Goal: Transaction & Acquisition: Purchase product/service

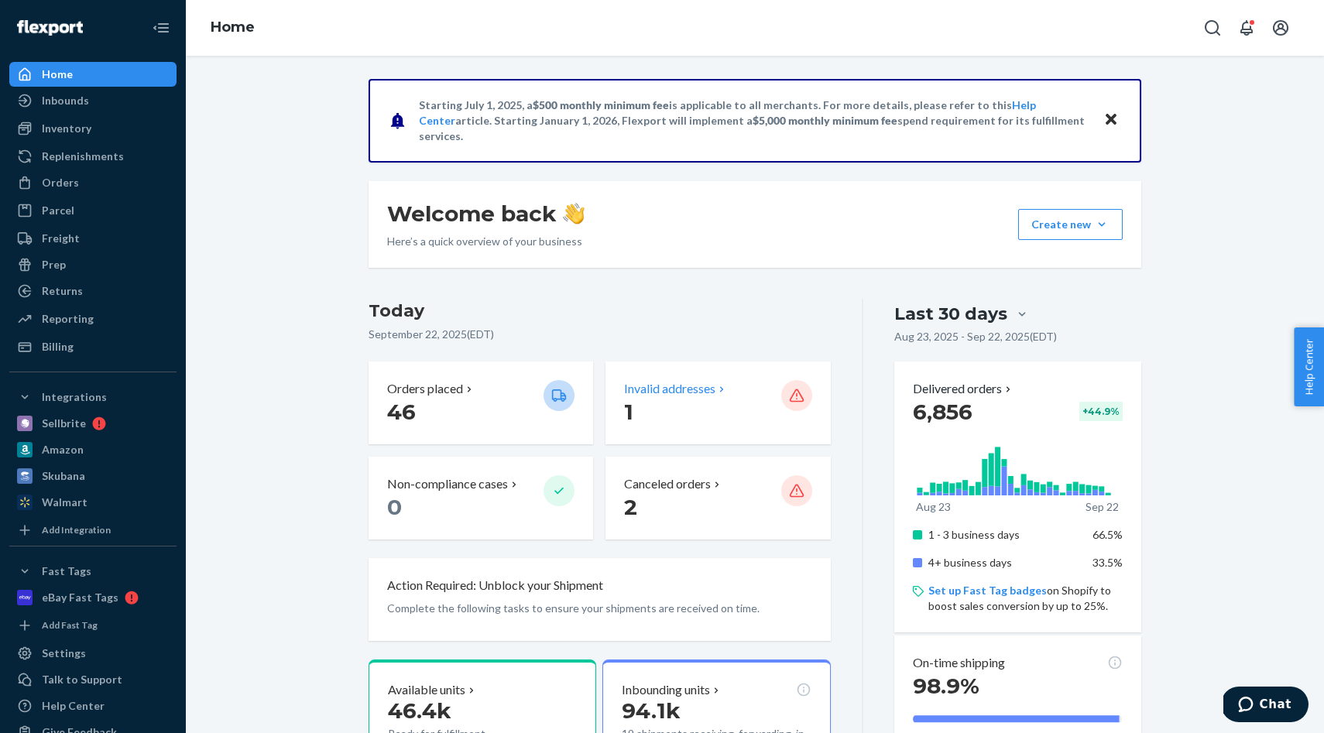
click at [721, 409] on p "1" at bounding box center [696, 412] width 144 height 28
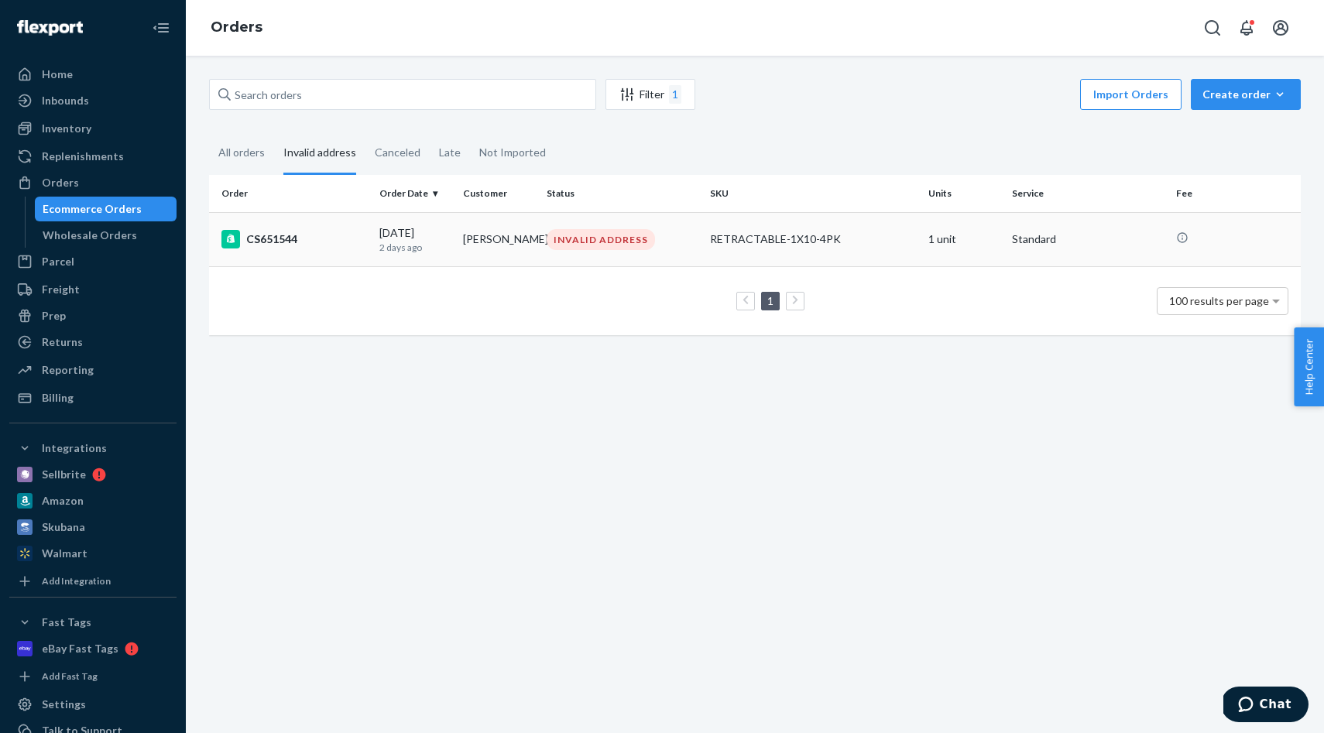
click at [477, 232] on td "[PERSON_NAME]" at bounding box center [499, 239] width 84 height 54
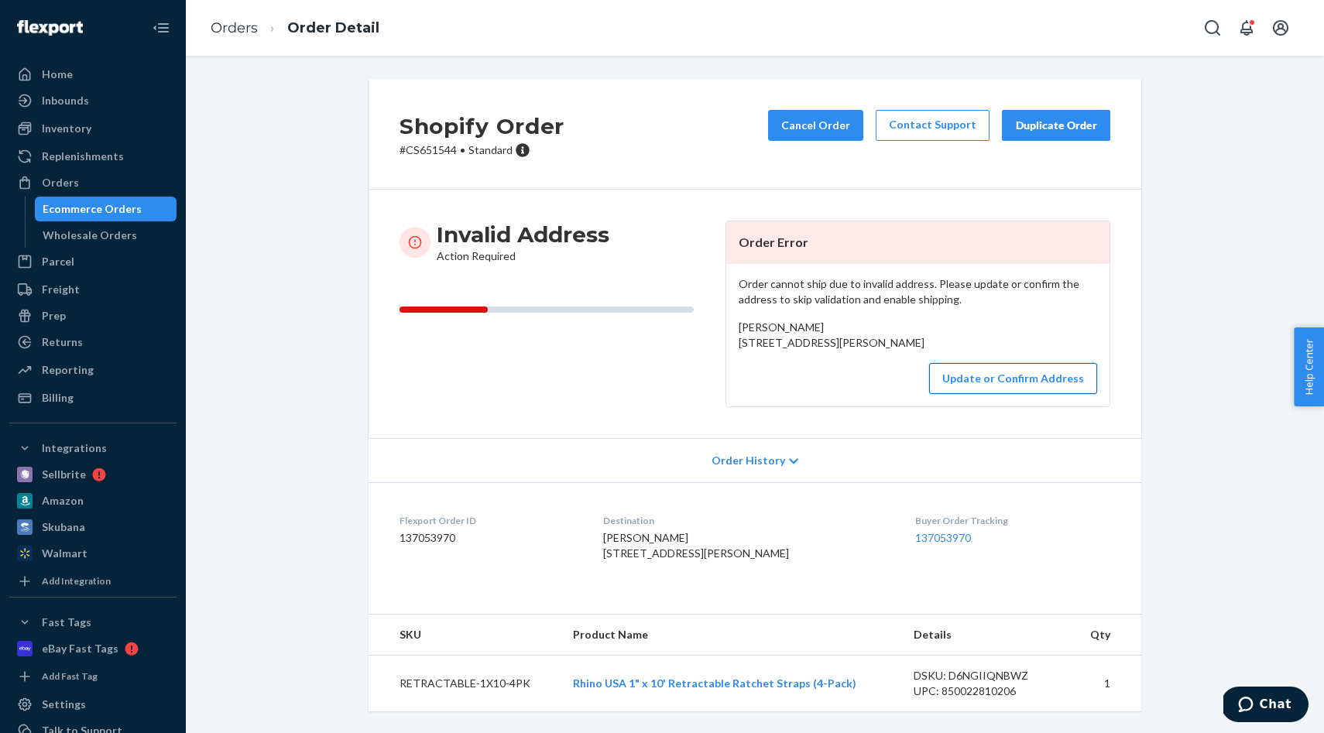
click at [1012, 394] on button "Update or Confirm Address" at bounding box center [1013, 378] width 168 height 31
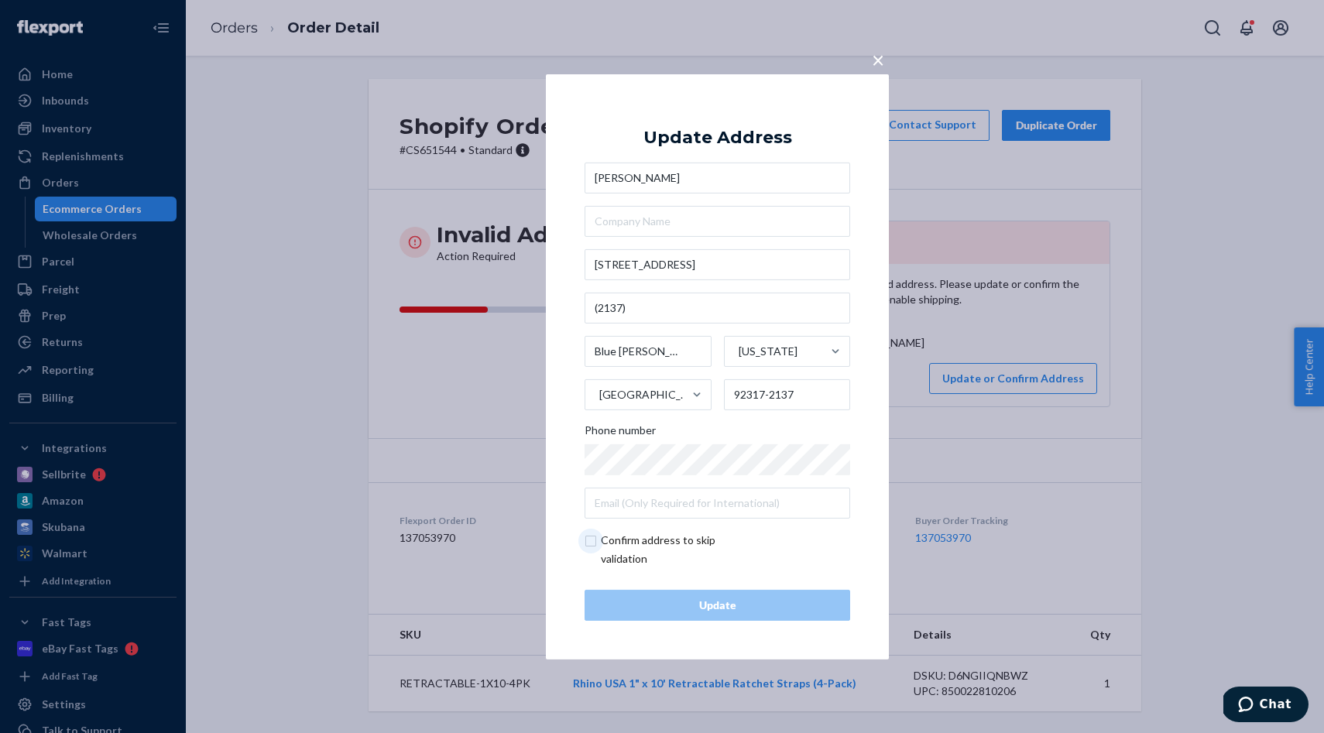
click at [643, 551] on input "checkbox" at bounding box center [674, 549] width 180 height 37
checkbox input "true"
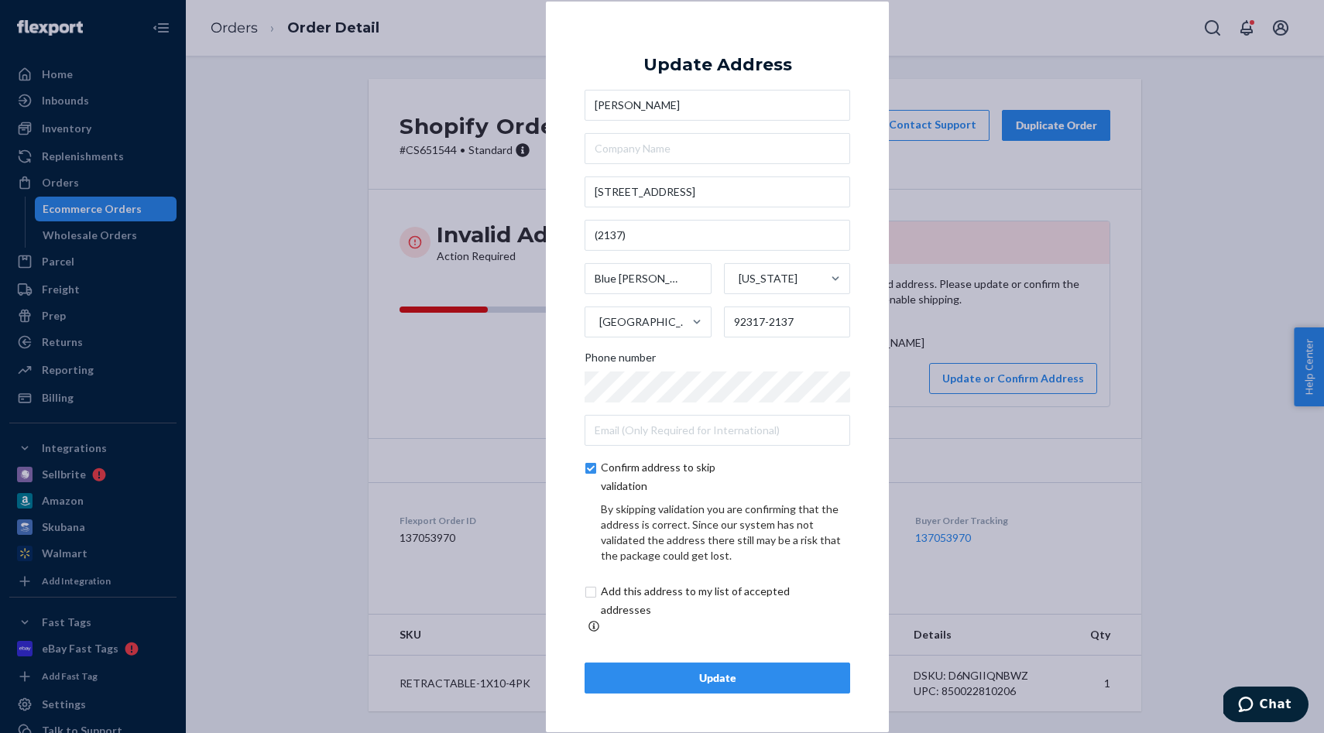
click at [707, 663] on button "Update" at bounding box center [717, 678] width 266 height 31
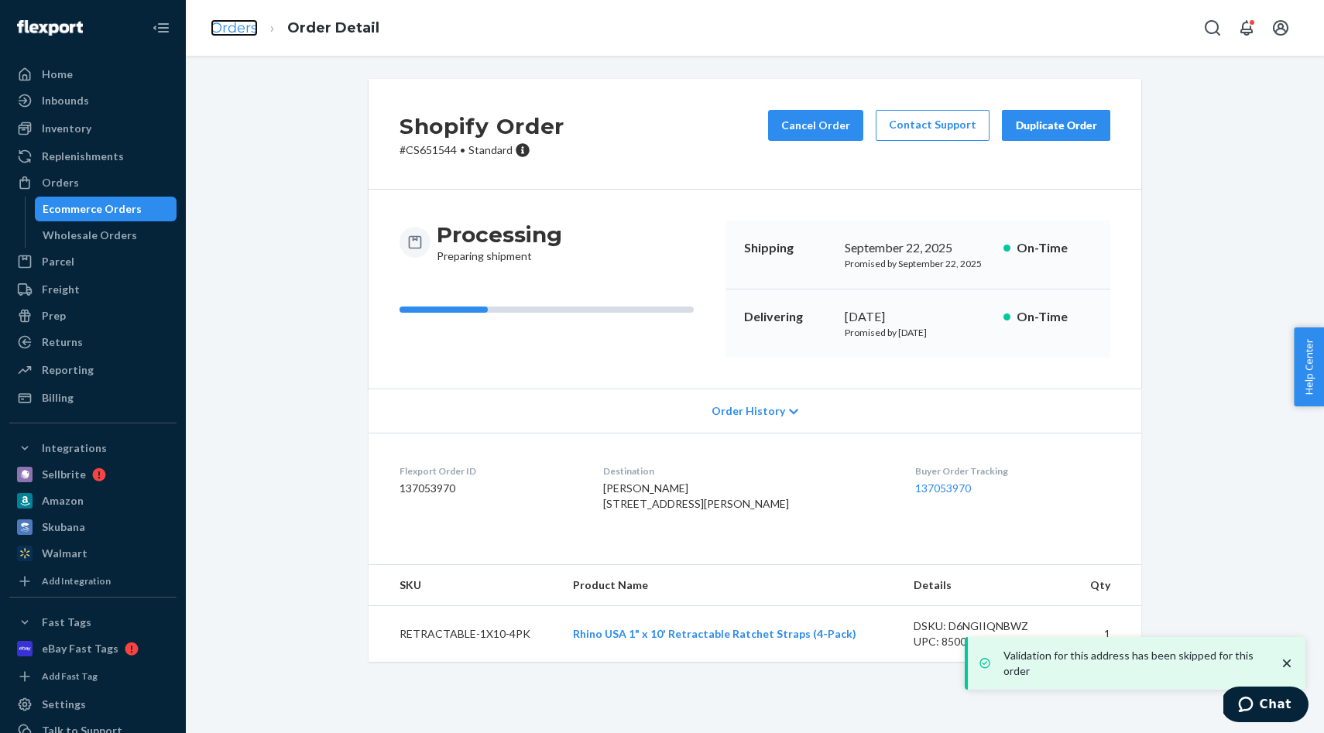
click at [231, 30] on link "Orders" at bounding box center [234, 27] width 47 height 17
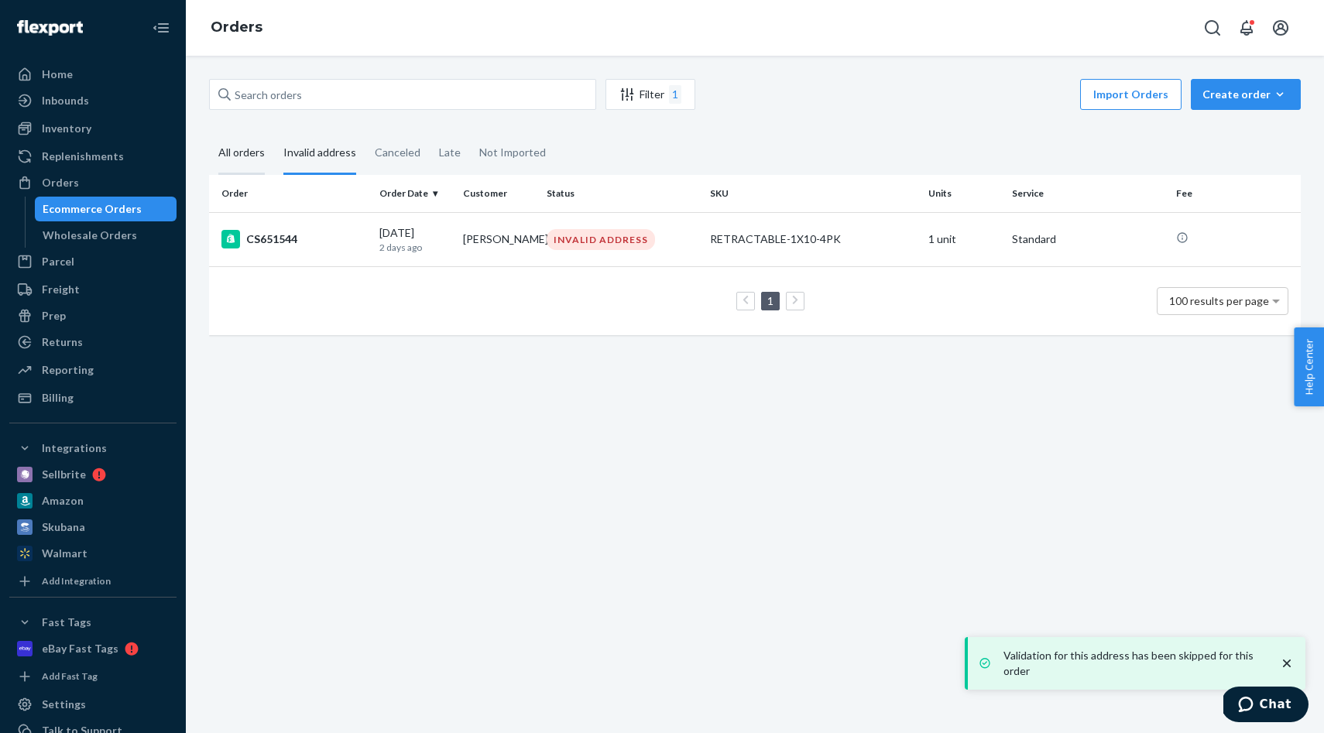
click at [226, 161] on div "All orders" at bounding box center [241, 153] width 46 height 43
click at [209, 132] on input "All orders" at bounding box center [209, 132] width 0 height 0
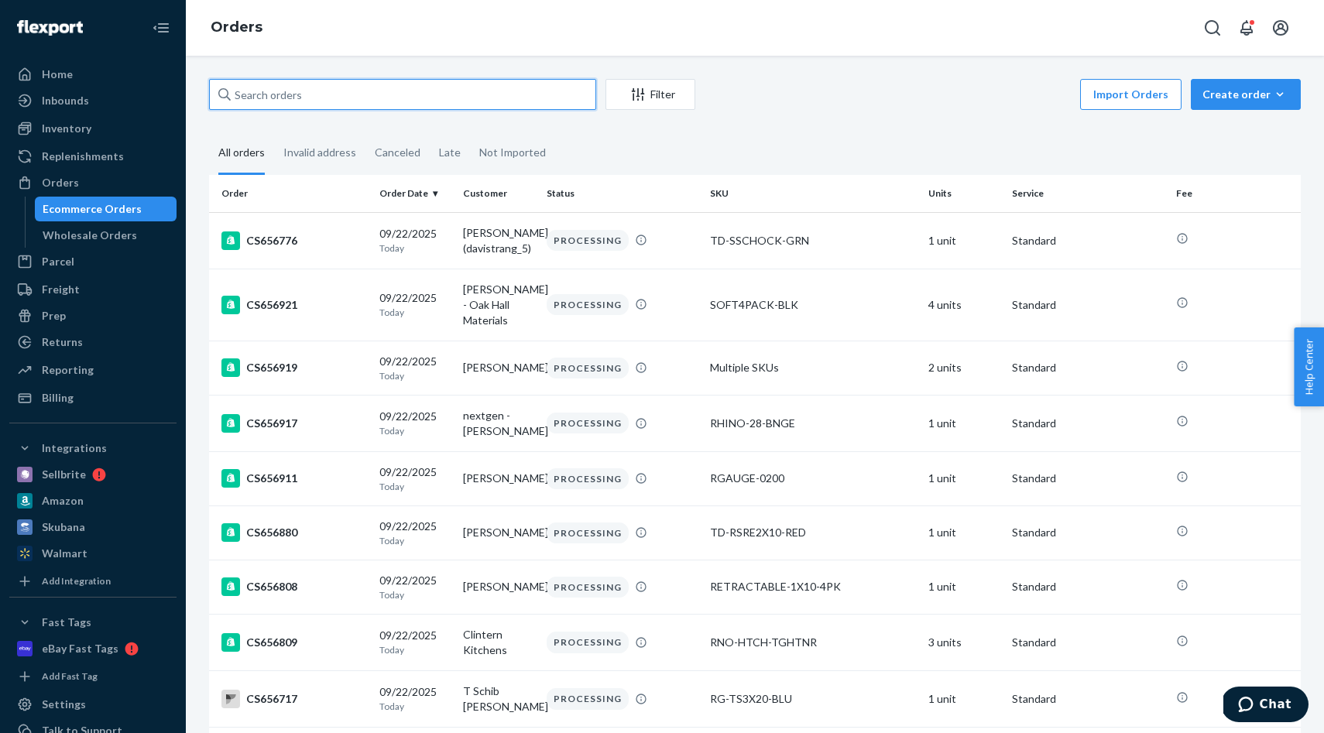
click at [295, 89] on input "text" at bounding box center [402, 94] width 387 height 31
paste input "[PERSON_NAME]"
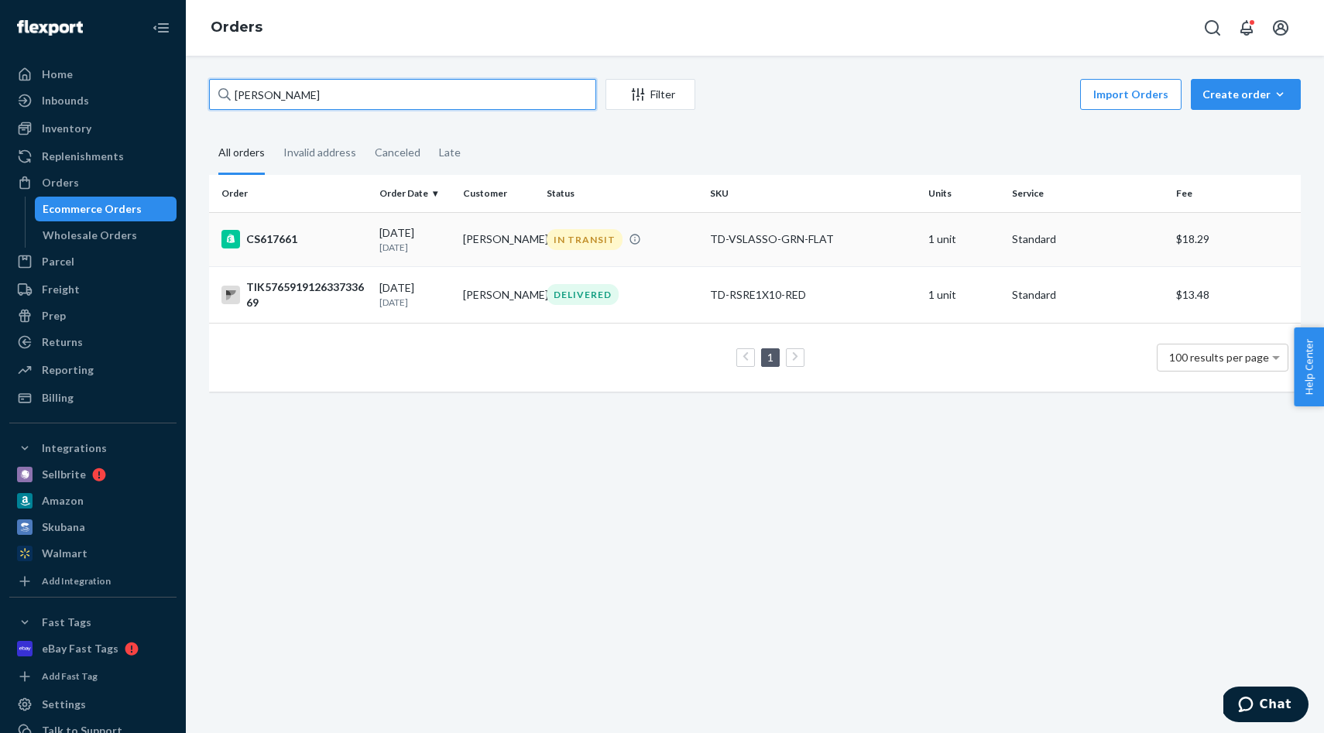
type input "[PERSON_NAME]"
click at [518, 231] on td "[PERSON_NAME]" at bounding box center [499, 239] width 84 height 54
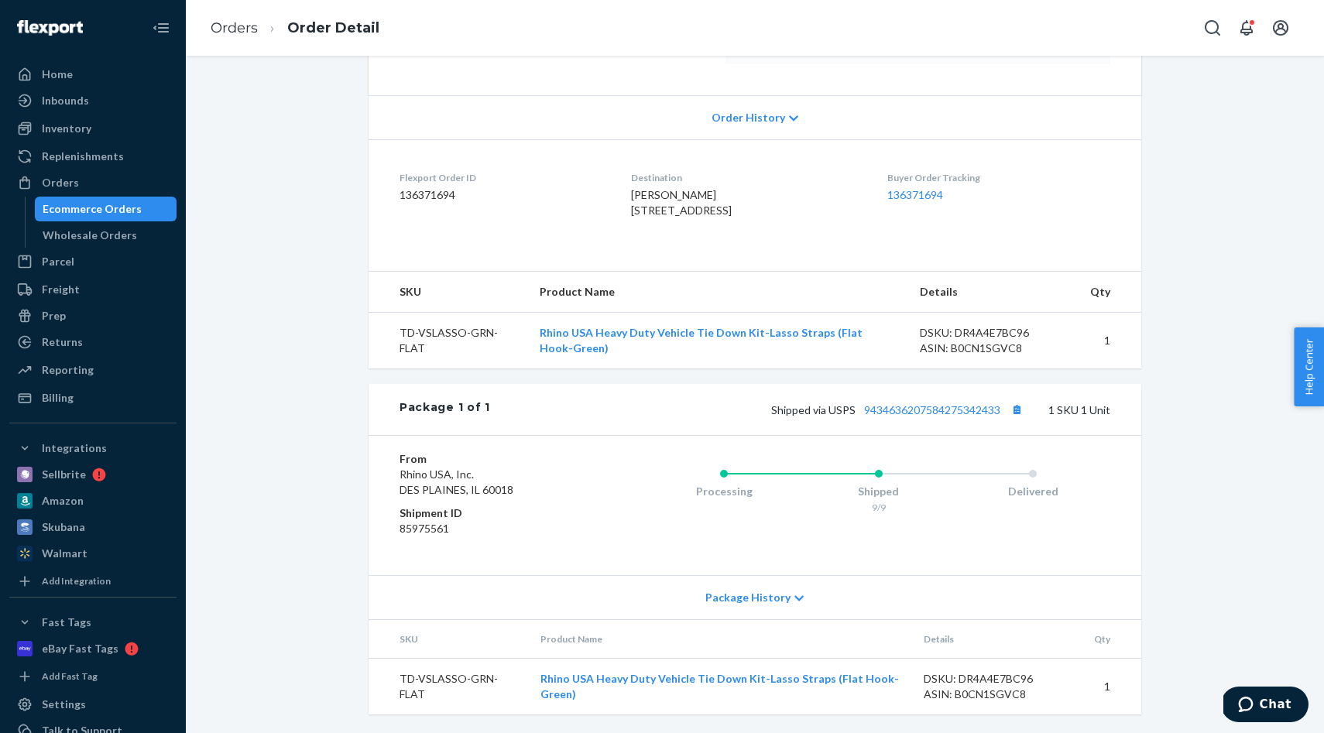
scroll to position [324, 0]
drag, startPoint x: 783, startPoint y: 594, endPoint x: 787, endPoint y: 586, distance: 9.7
click at [782, 593] on span "Package History" at bounding box center [747, 597] width 85 height 15
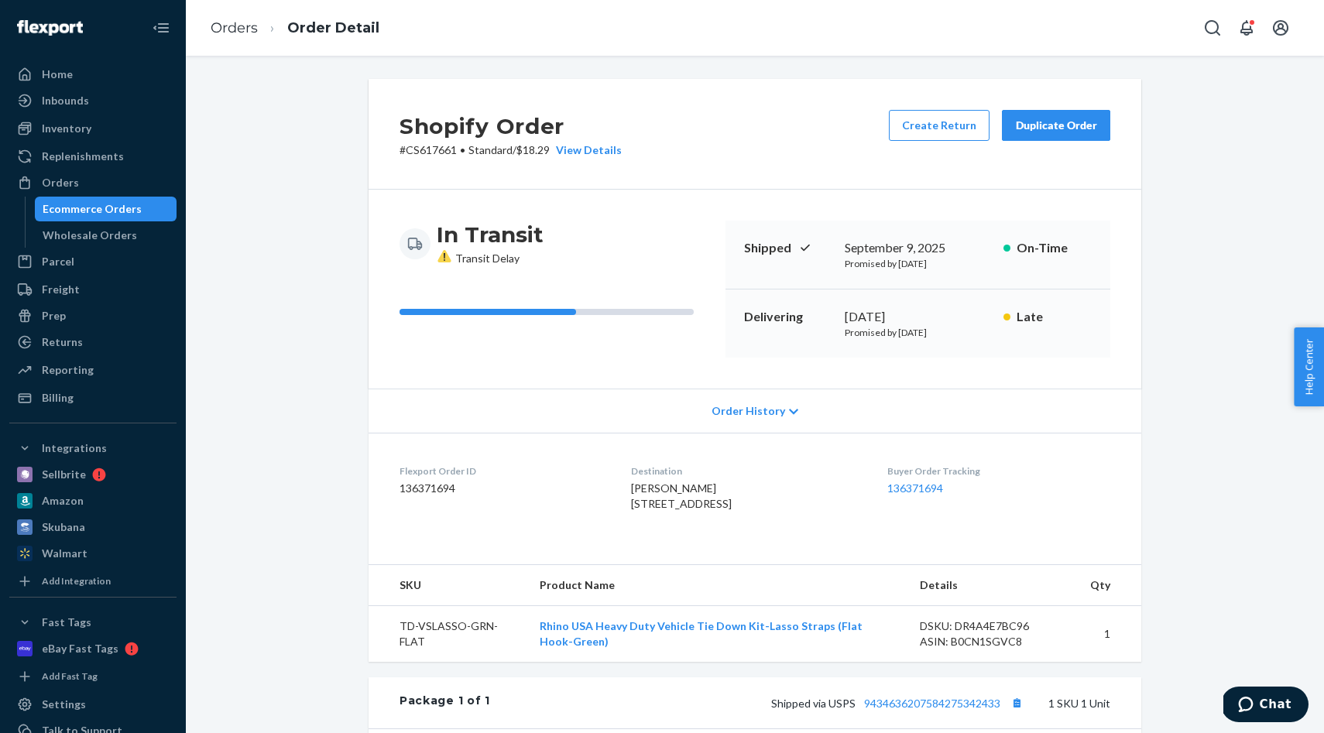
scroll to position [404, 0]
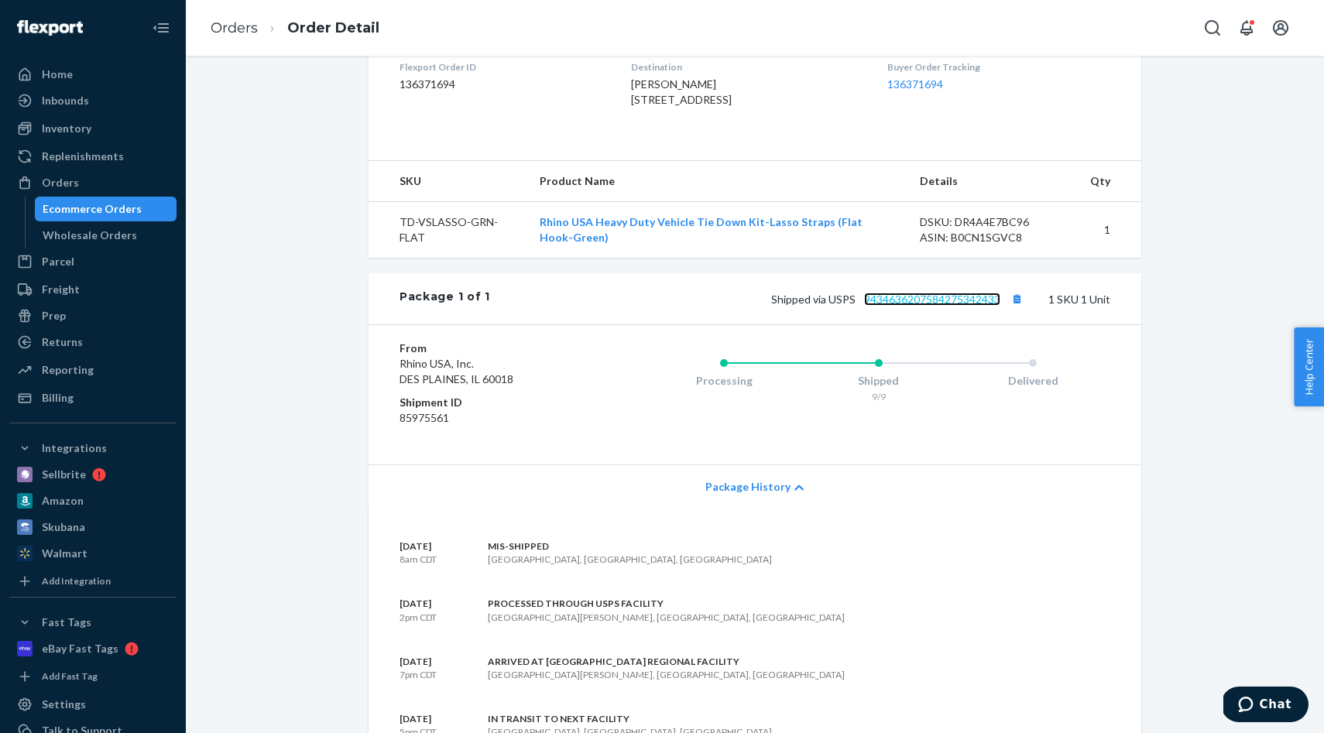
click at [906, 306] on link "9434636207584275342433" at bounding box center [932, 299] width 136 height 13
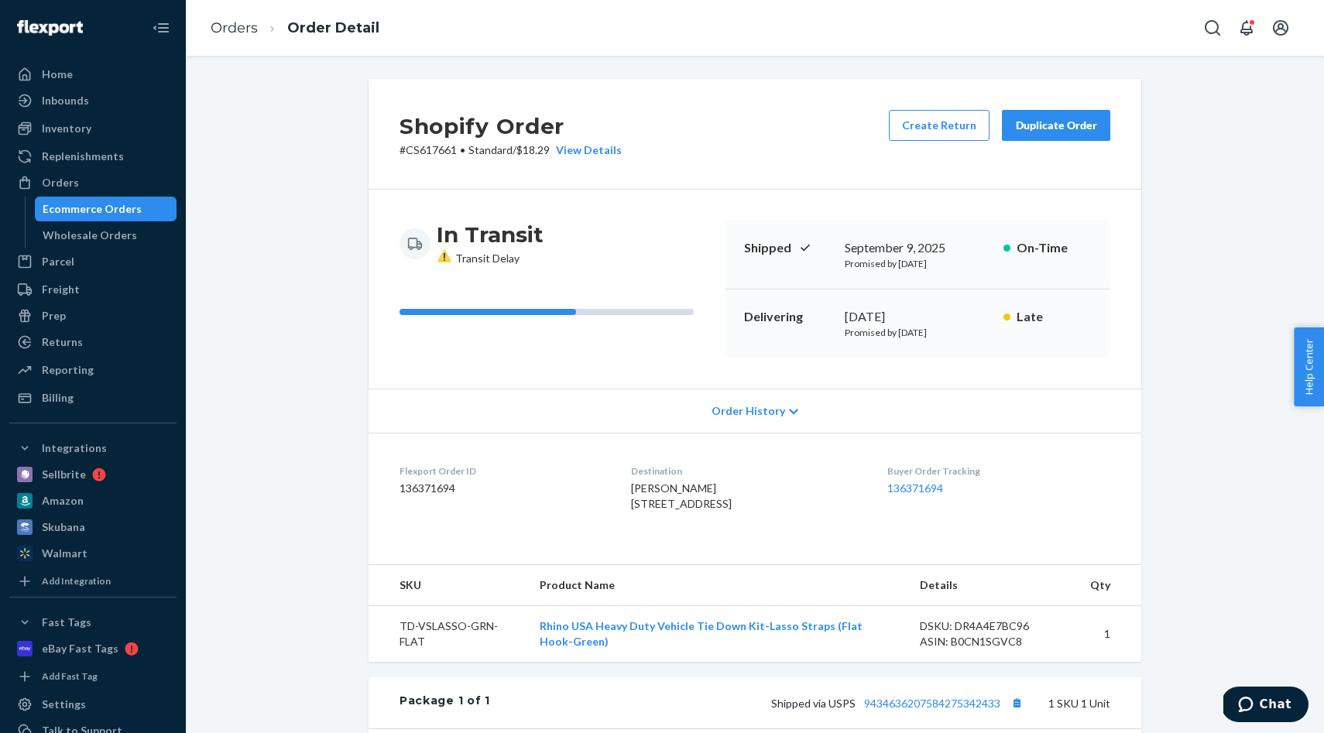
click at [1063, 123] on div "Duplicate Order" at bounding box center [1056, 125] width 82 height 15
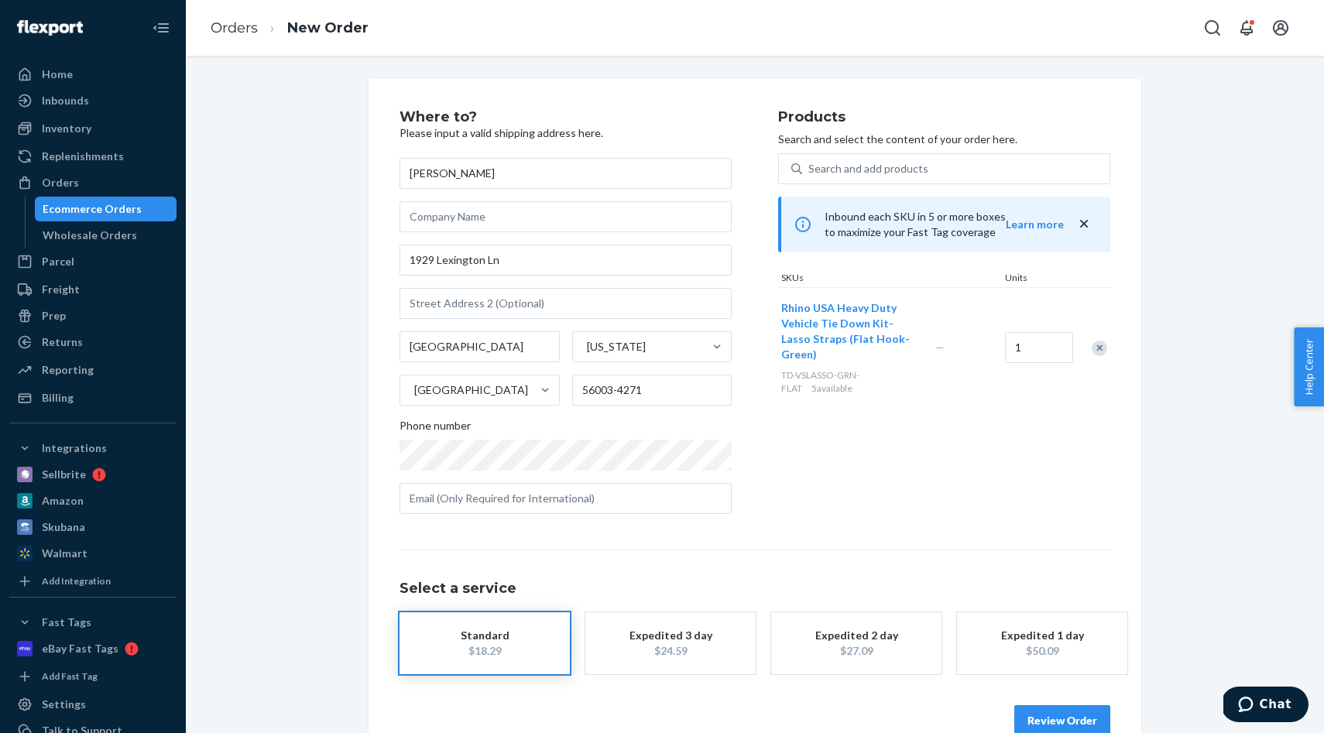
click at [707, 615] on button "Expedited 3 day $24.59" at bounding box center [670, 643] width 170 height 62
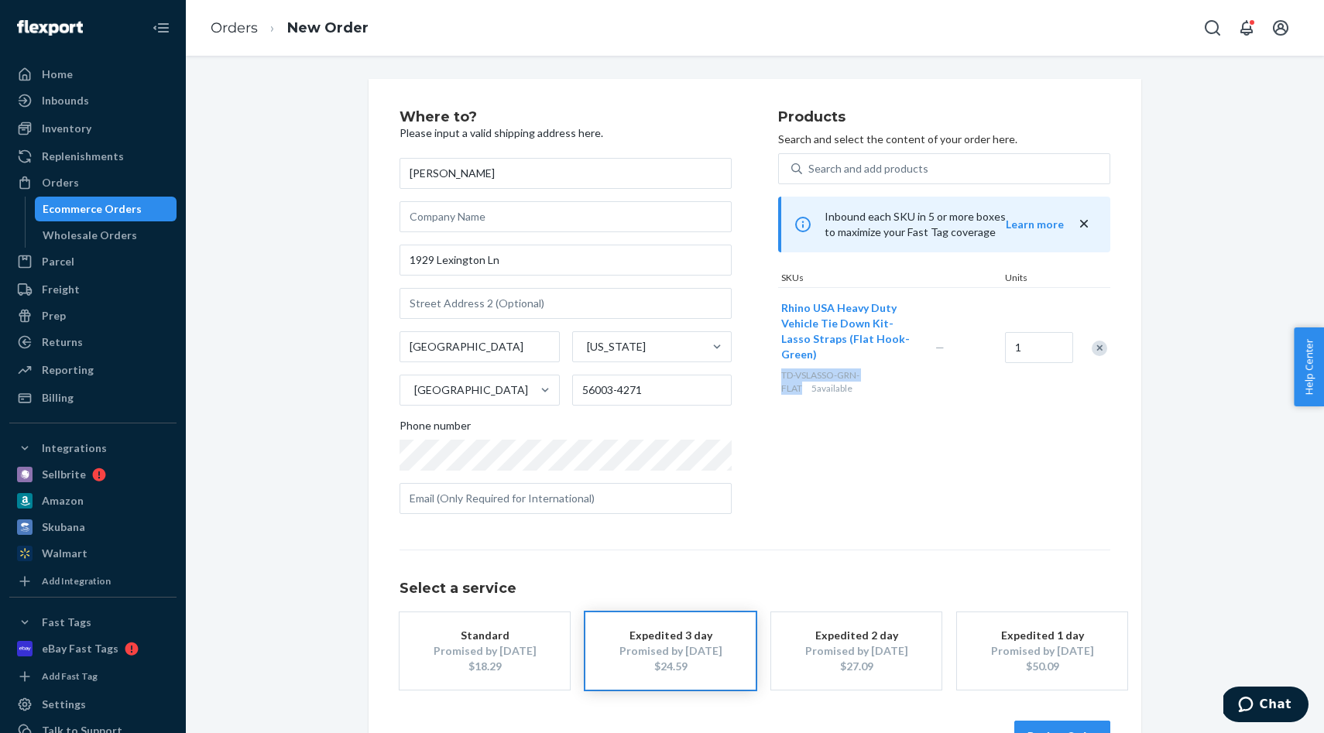
drag, startPoint x: 883, startPoint y: 365, endPoint x: 785, endPoint y: 358, distance: 98.6
click at [781, 368] on div "TD-VSLASSO-GRN-FLAT 5 available" at bounding box center [855, 381] width 148 height 26
copy span "TD-VSLASSO-GRN-FLAT"
click at [60, 142] on ul "Home Inbounds Shipping Plans Problems Inventory Products Replenishments Orders …" at bounding box center [92, 236] width 167 height 348
click at [62, 128] on div "Inventory" at bounding box center [67, 128] width 50 height 15
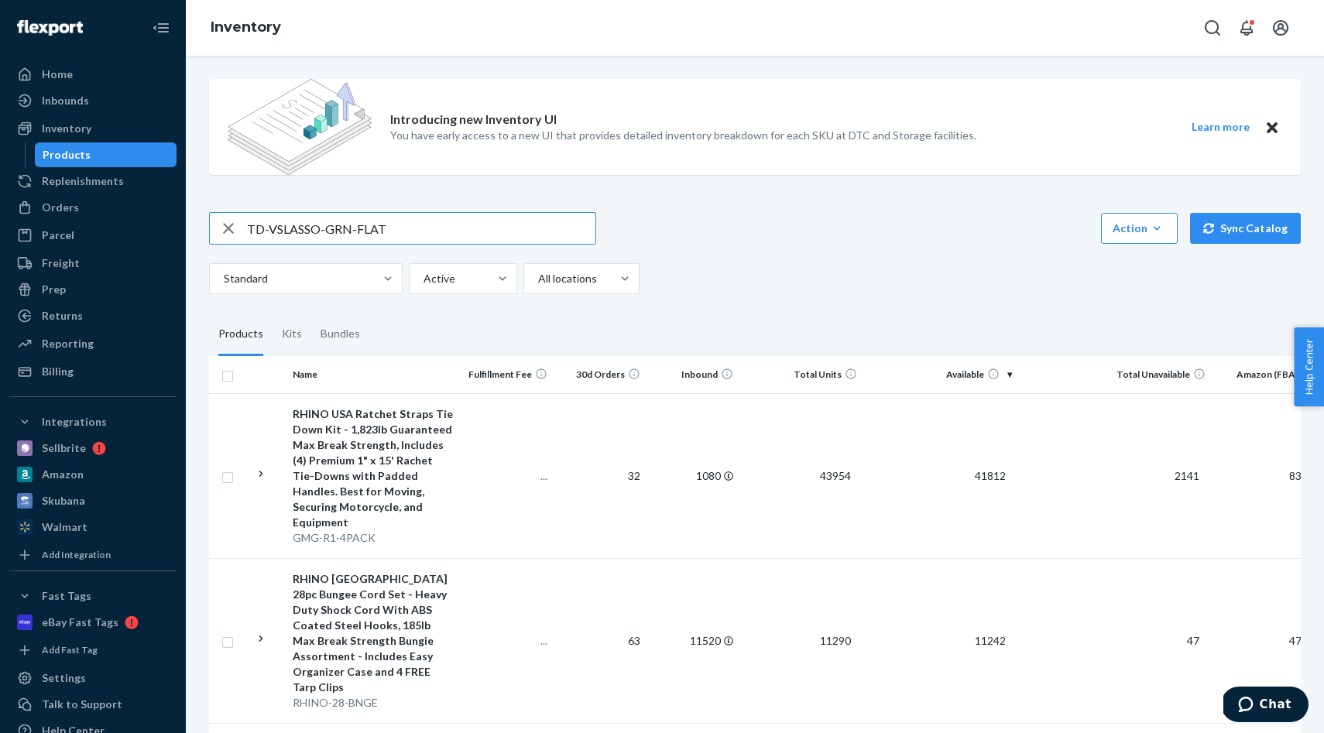
type input "TD-VSLASSO-GRN-FLAT"
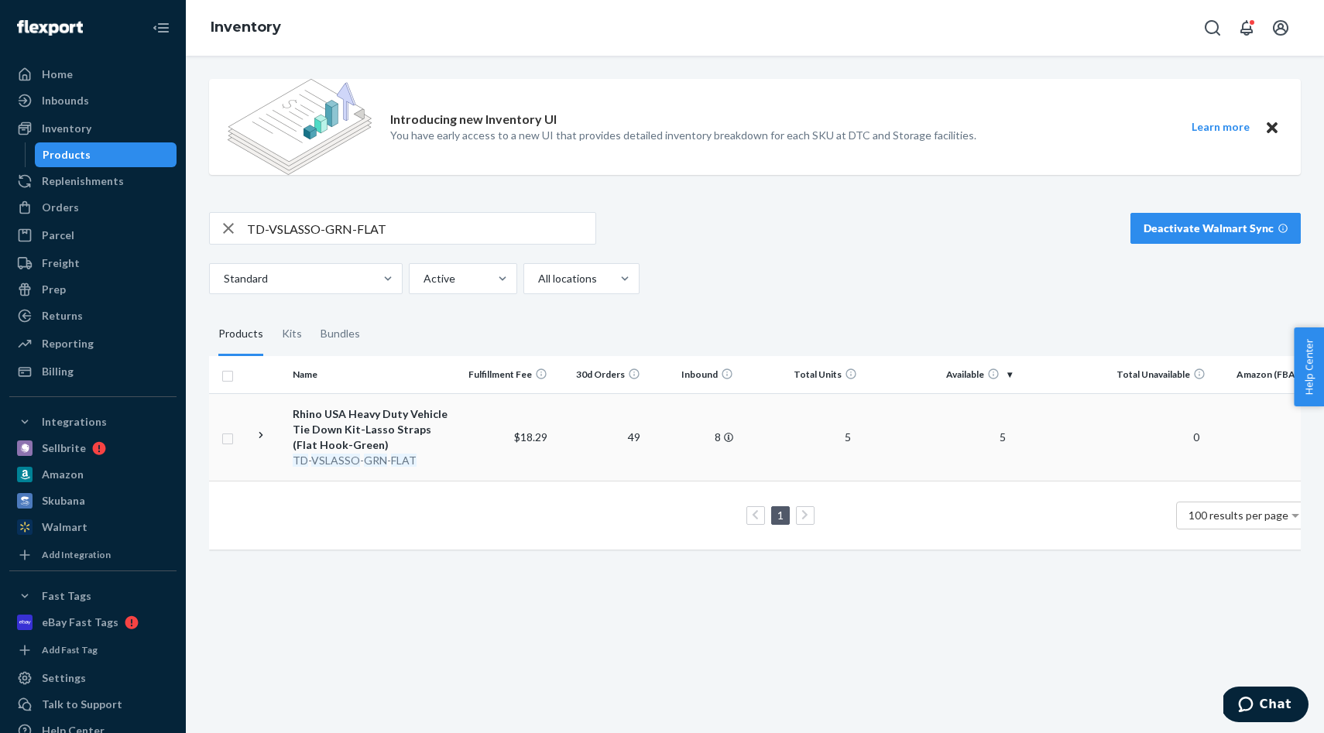
click at [598, 431] on td "49" at bounding box center [599, 436] width 93 height 87
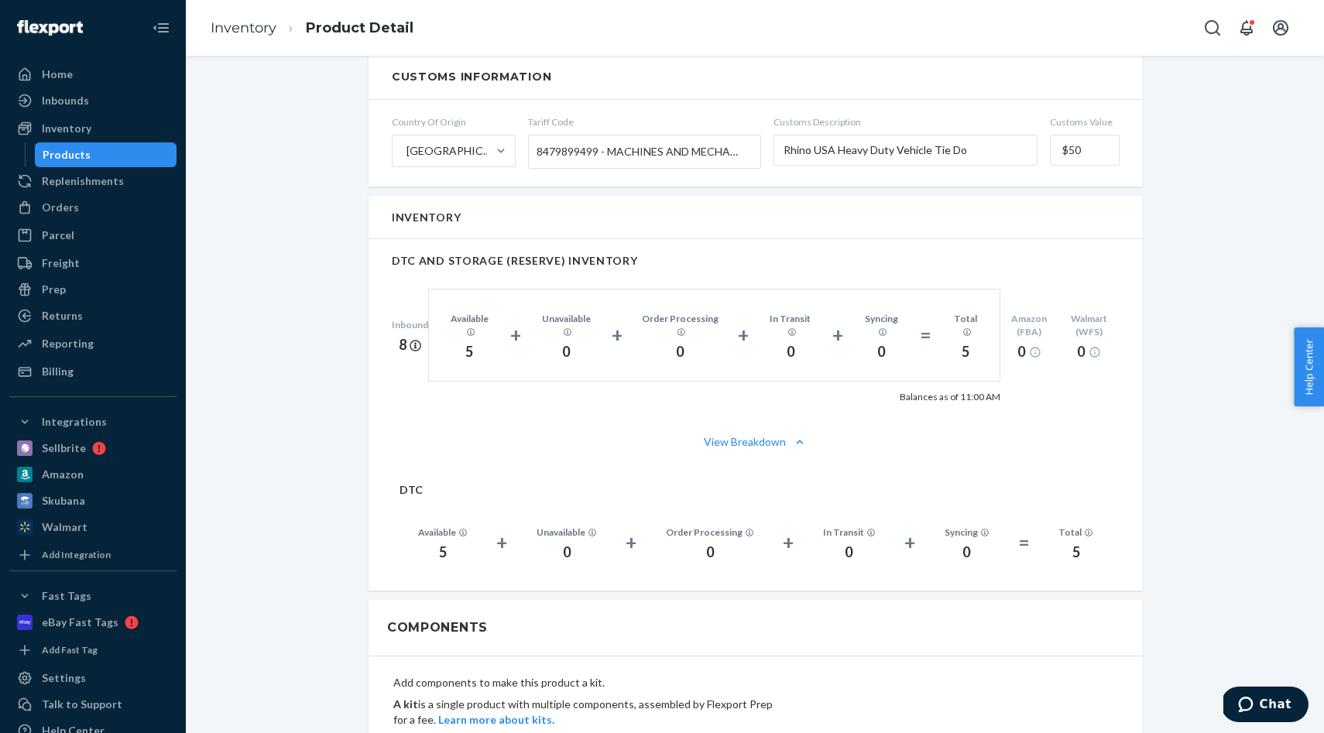
scroll to position [899, 0]
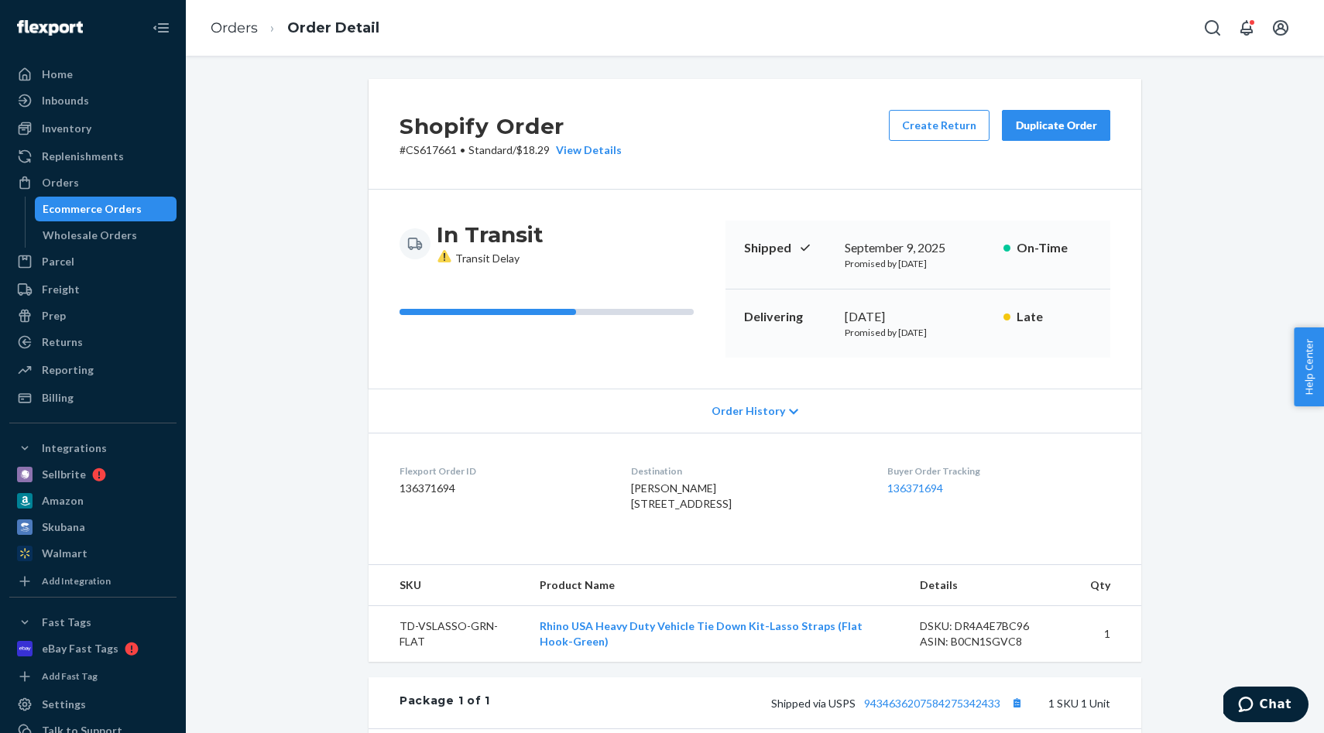
click at [1054, 125] on div "Duplicate Order" at bounding box center [1056, 125] width 82 height 15
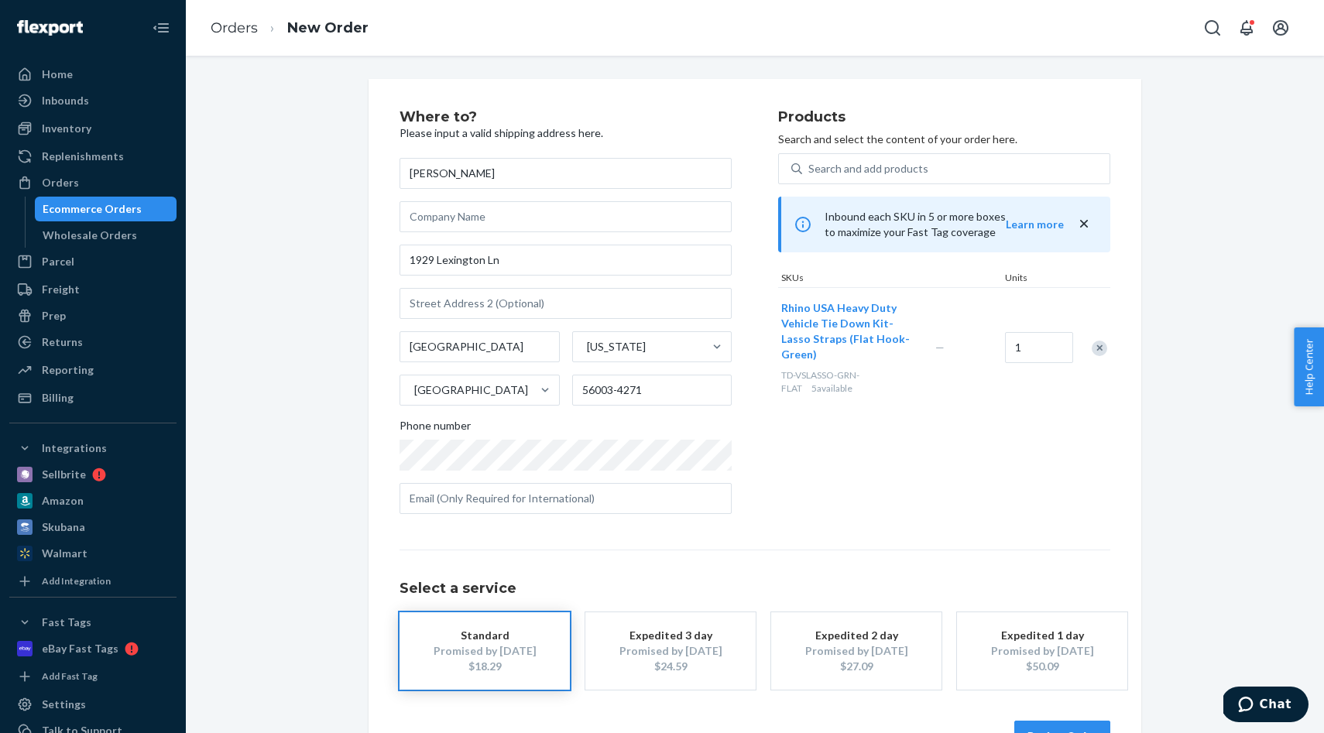
click at [659, 653] on div "Promised by [DATE]" at bounding box center [670, 650] width 124 height 15
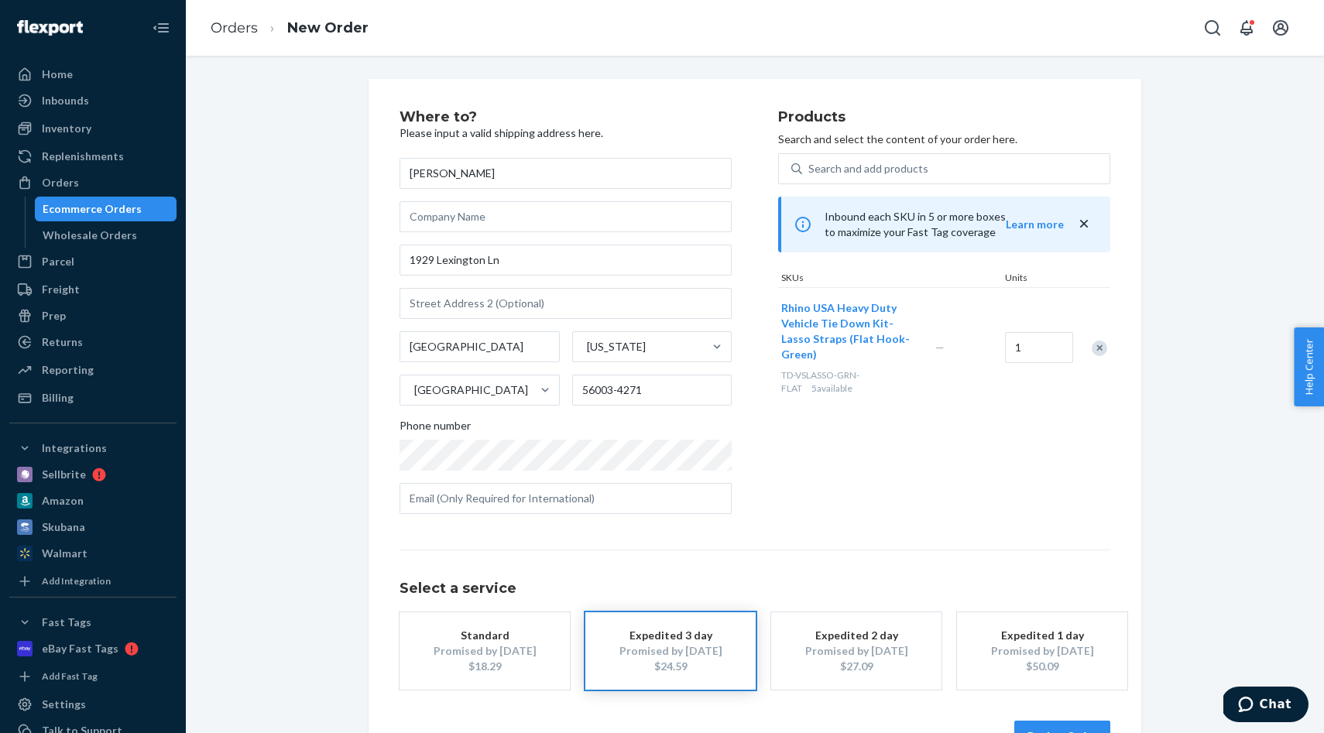
scroll to position [49, 0]
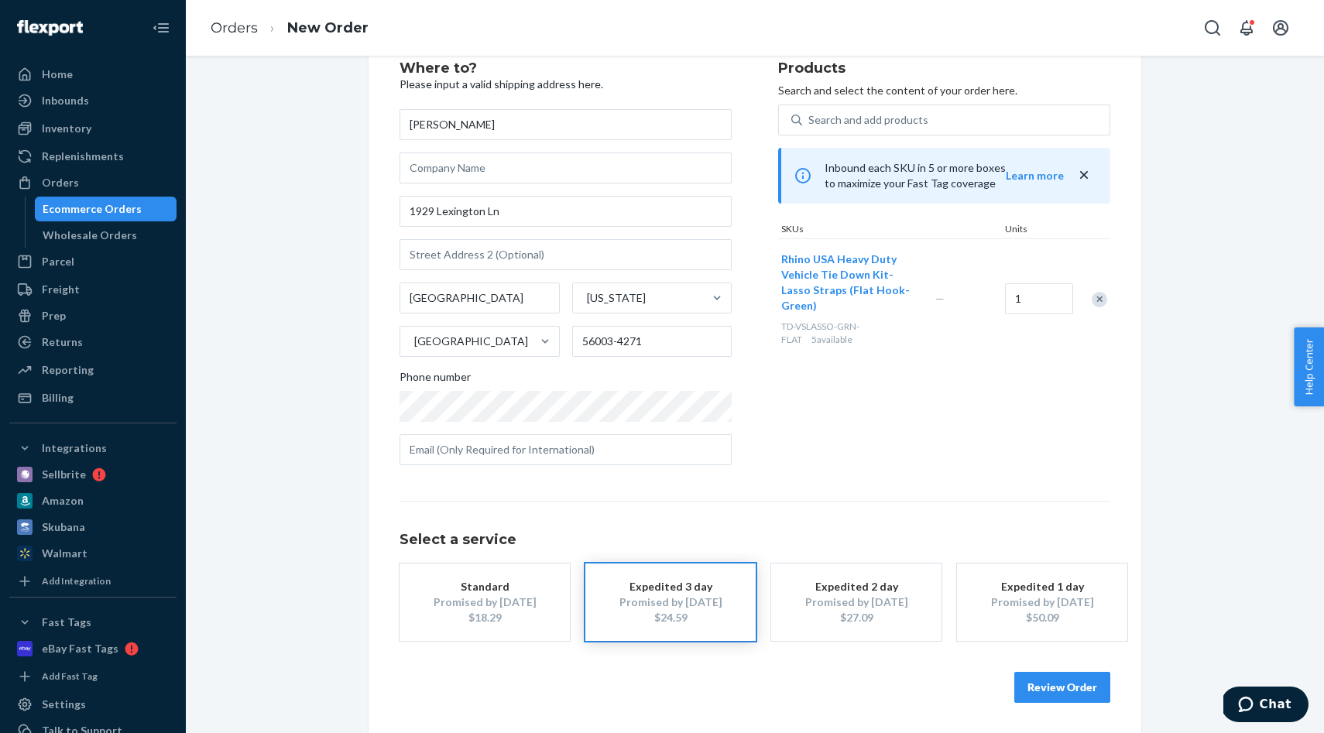
click at [1050, 682] on button "Review Order" at bounding box center [1062, 687] width 96 height 31
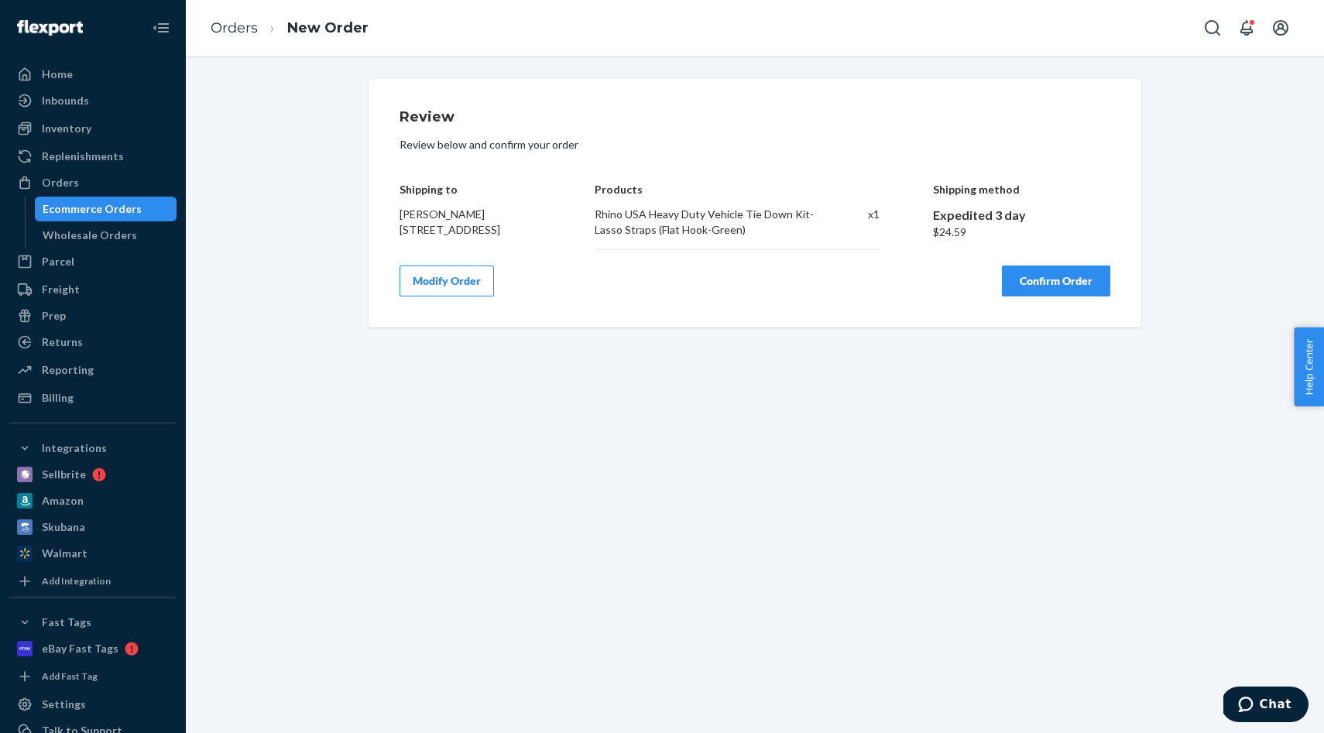
scroll to position [0, 0]
click at [1014, 293] on button "Confirm Order" at bounding box center [1056, 281] width 108 height 31
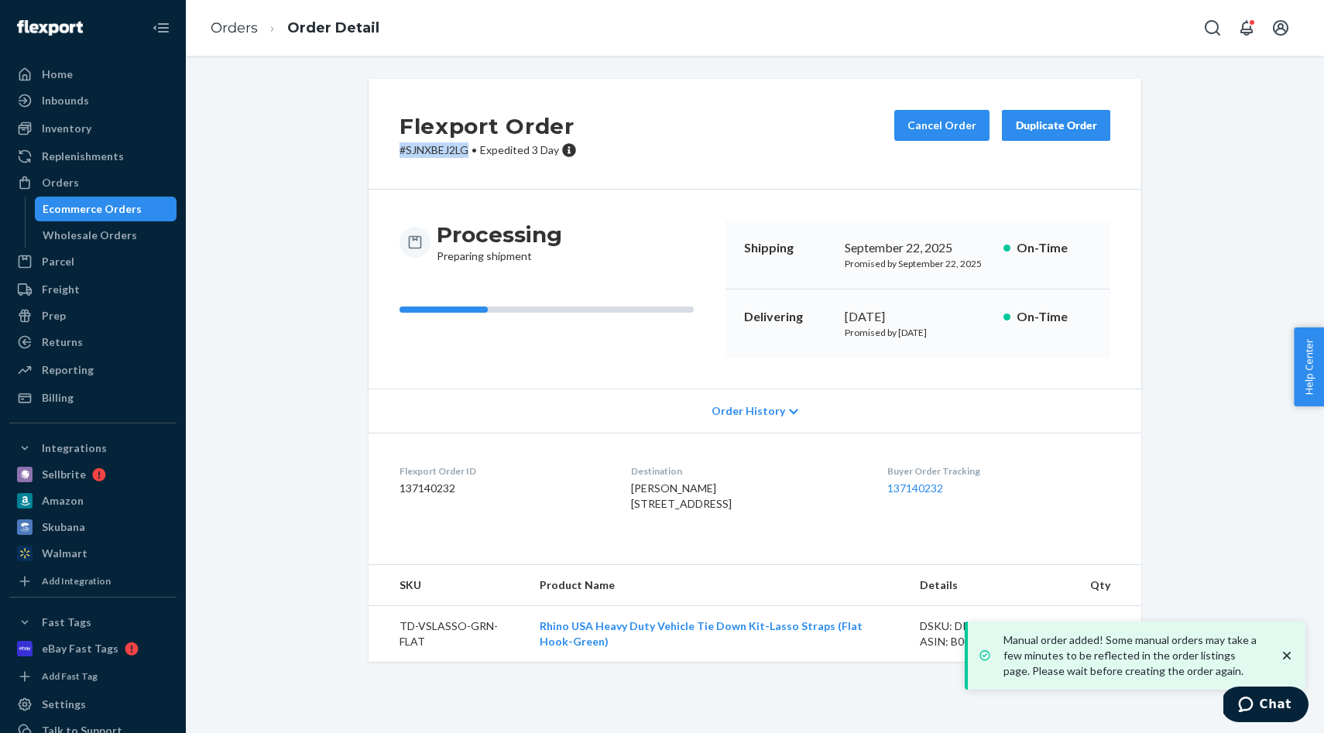
drag, startPoint x: 471, startPoint y: 149, endPoint x: 392, endPoint y: 149, distance: 78.2
click at [392, 149] on div "Flexport Order # SJNXBEJ2LG • Expedited 3 Day Cancel Order Duplicate Order" at bounding box center [754, 134] width 773 height 111
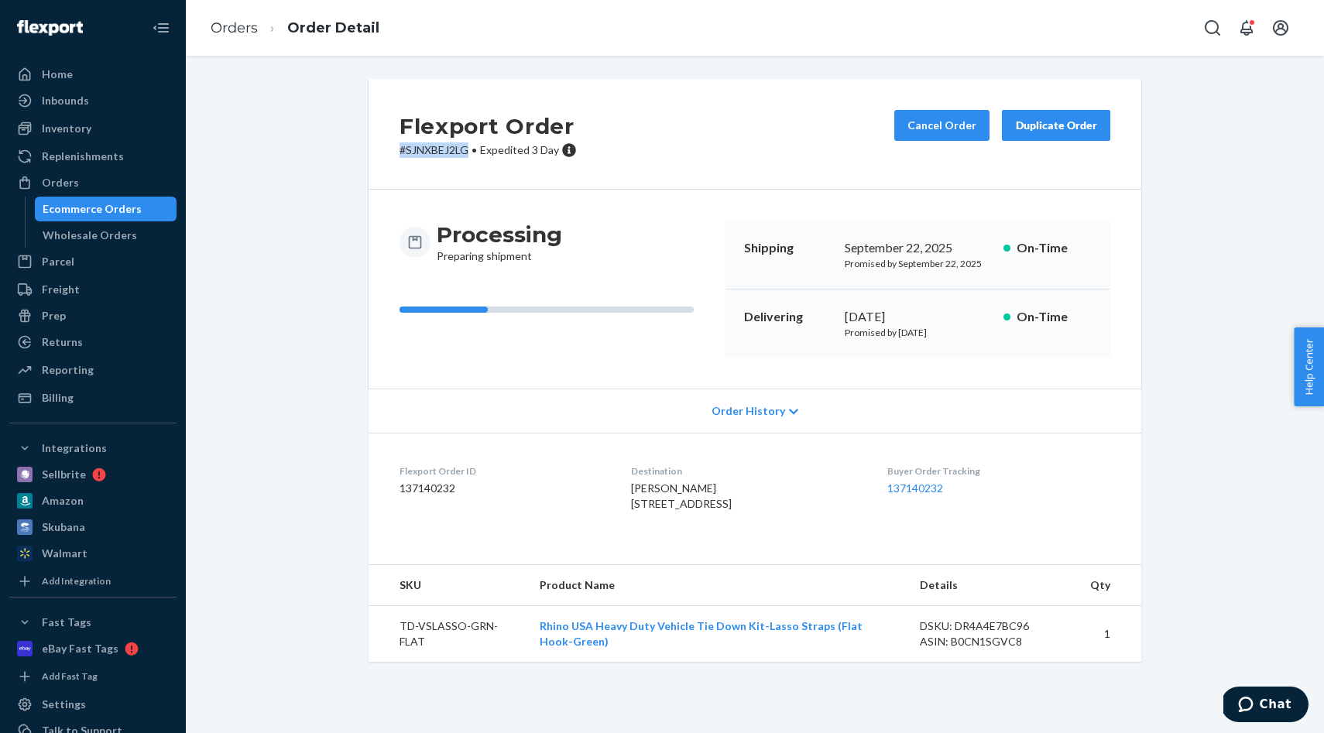
copy p "# SJNXBEJ2LG"
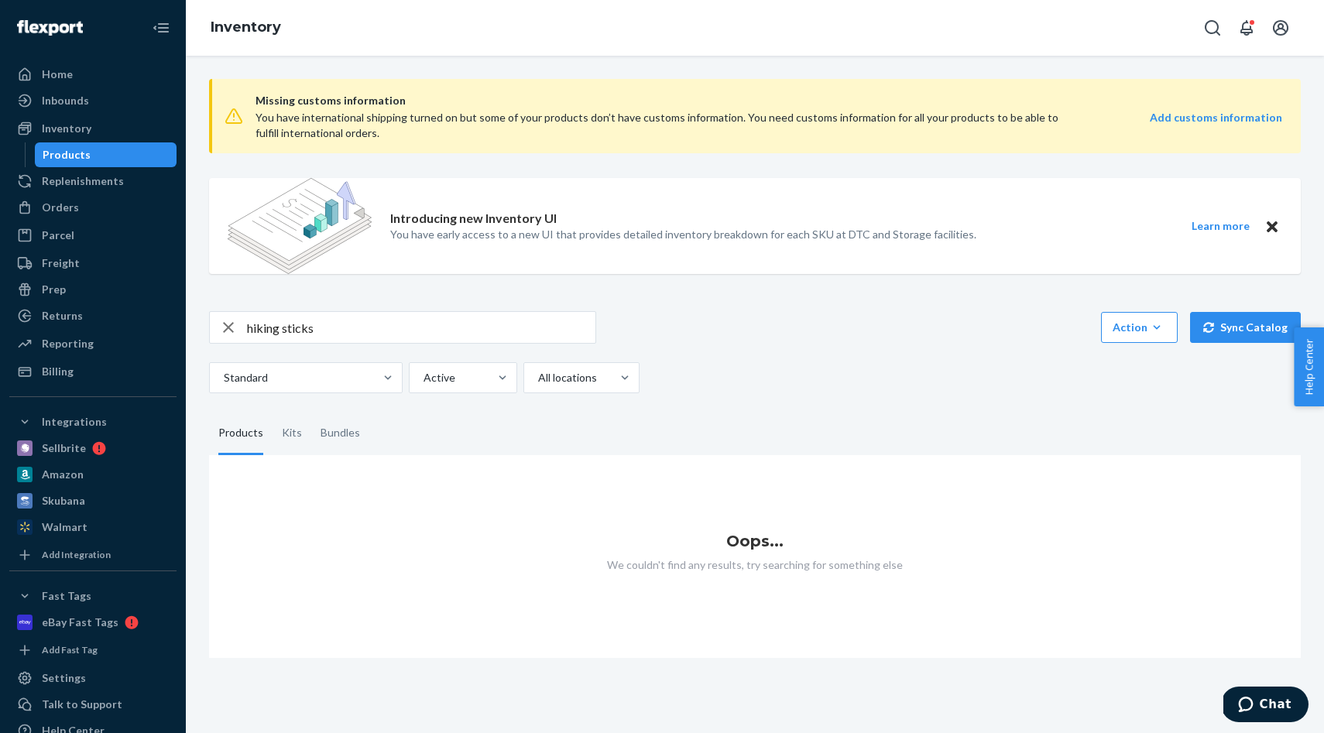
click at [420, 318] on input "hiking sticks" at bounding box center [421, 327] width 348 height 31
type input "hiking"
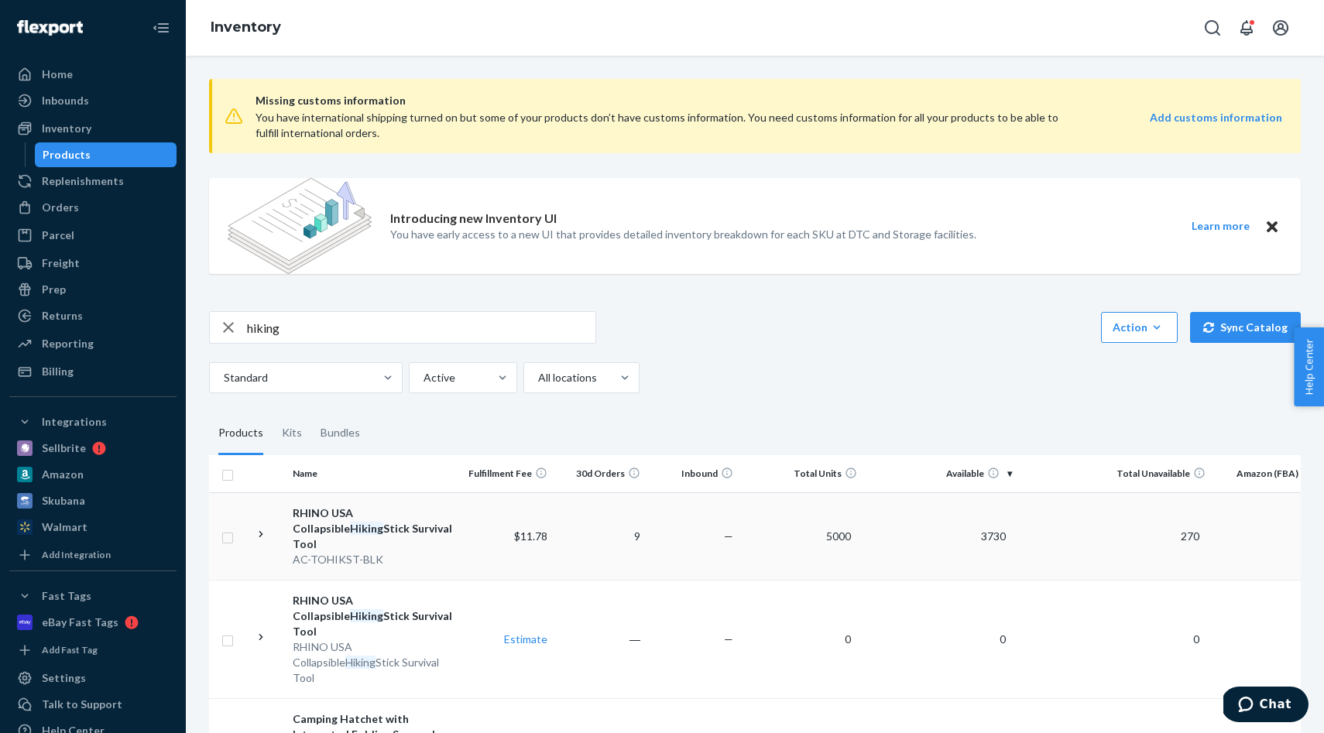
click at [397, 552] on div "AC-TOHIKST-BLK" at bounding box center [374, 559] width 162 height 15
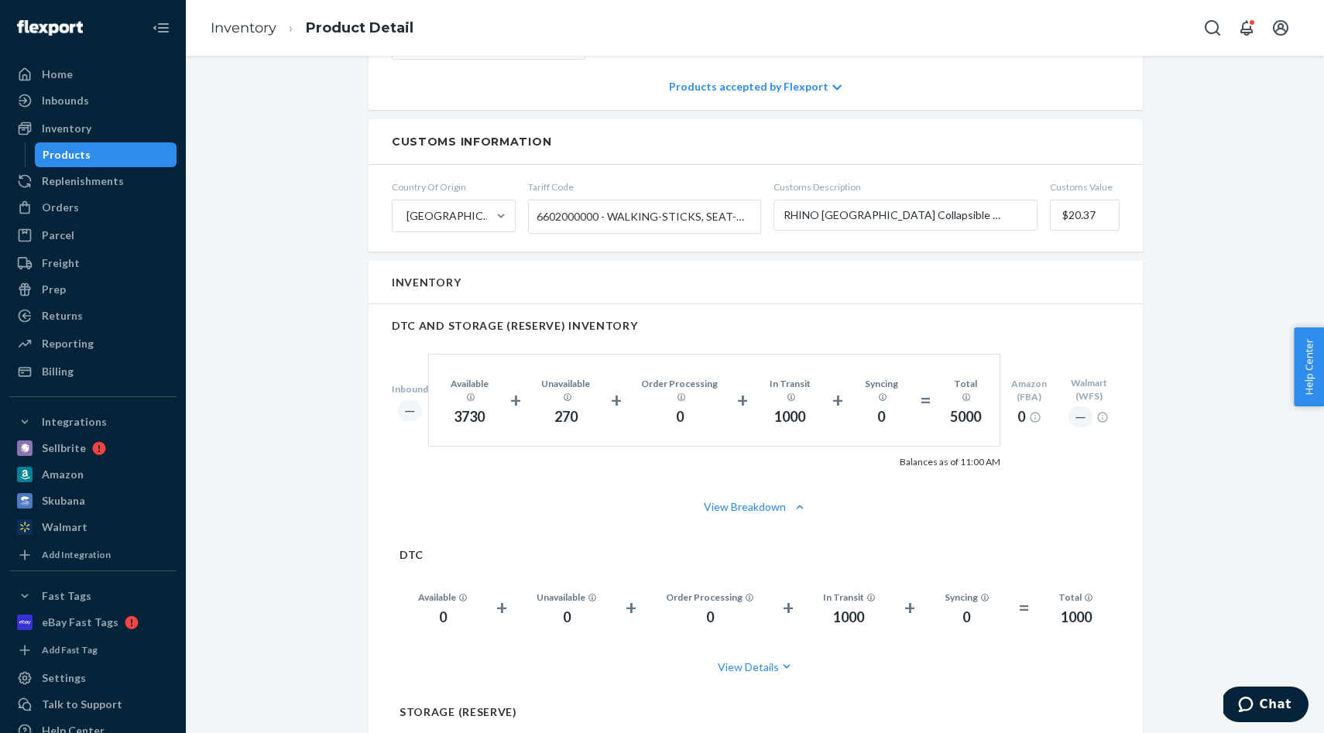
scroll to position [979, 0]
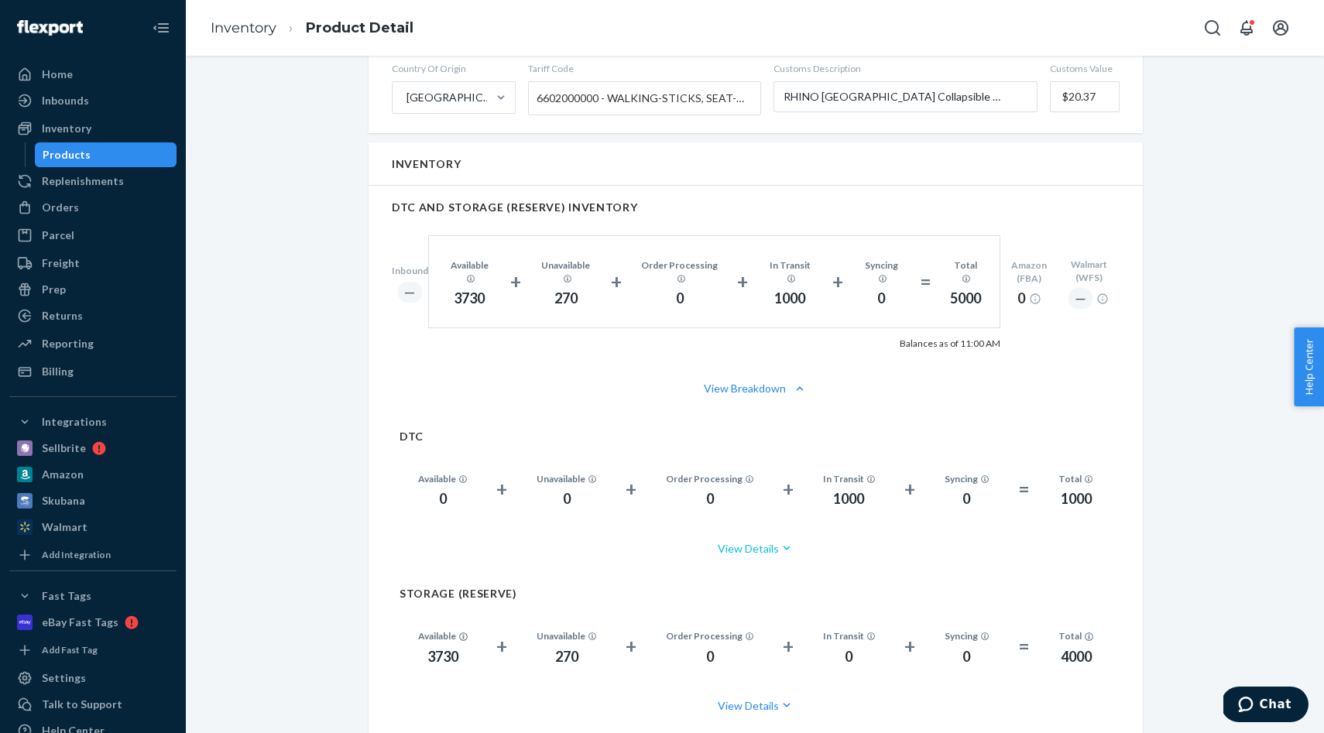
click at [758, 530] on button "View Details" at bounding box center [755, 548] width 712 height 41
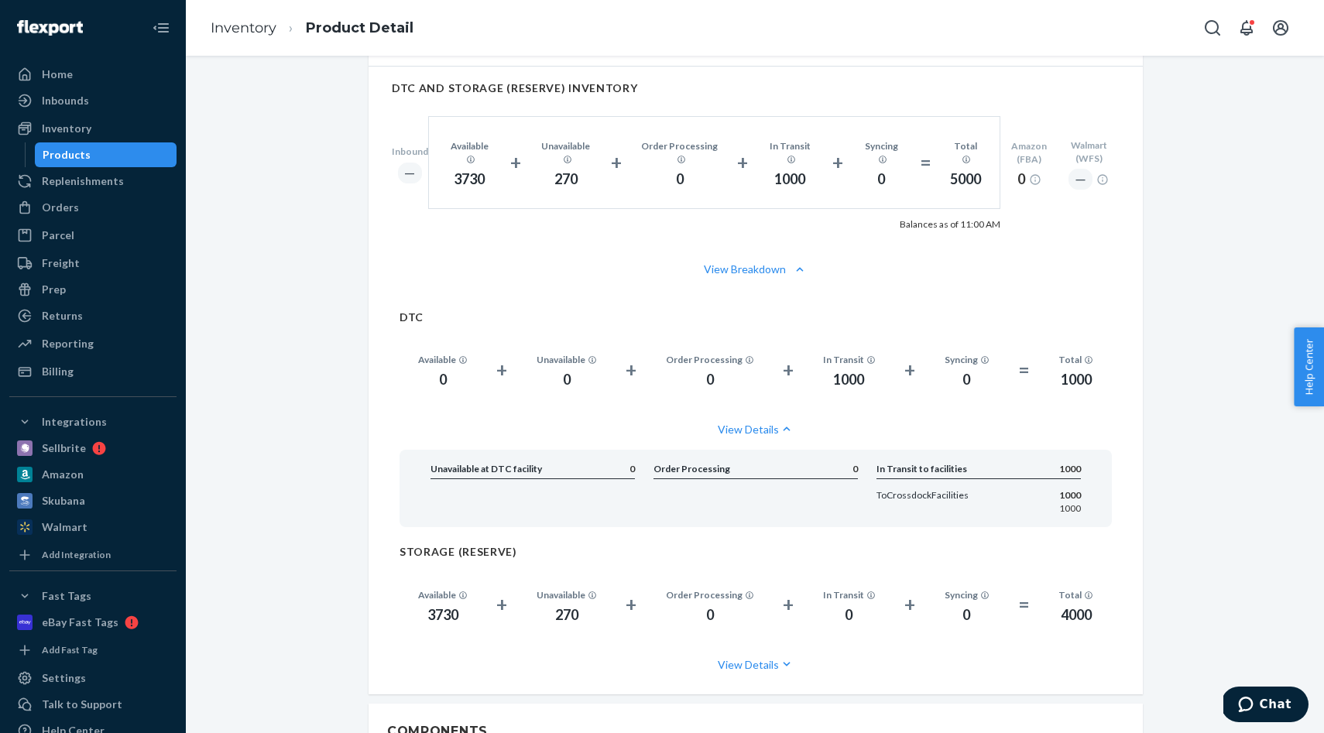
scroll to position [1096, 0]
